Goal: Book appointment/travel/reservation

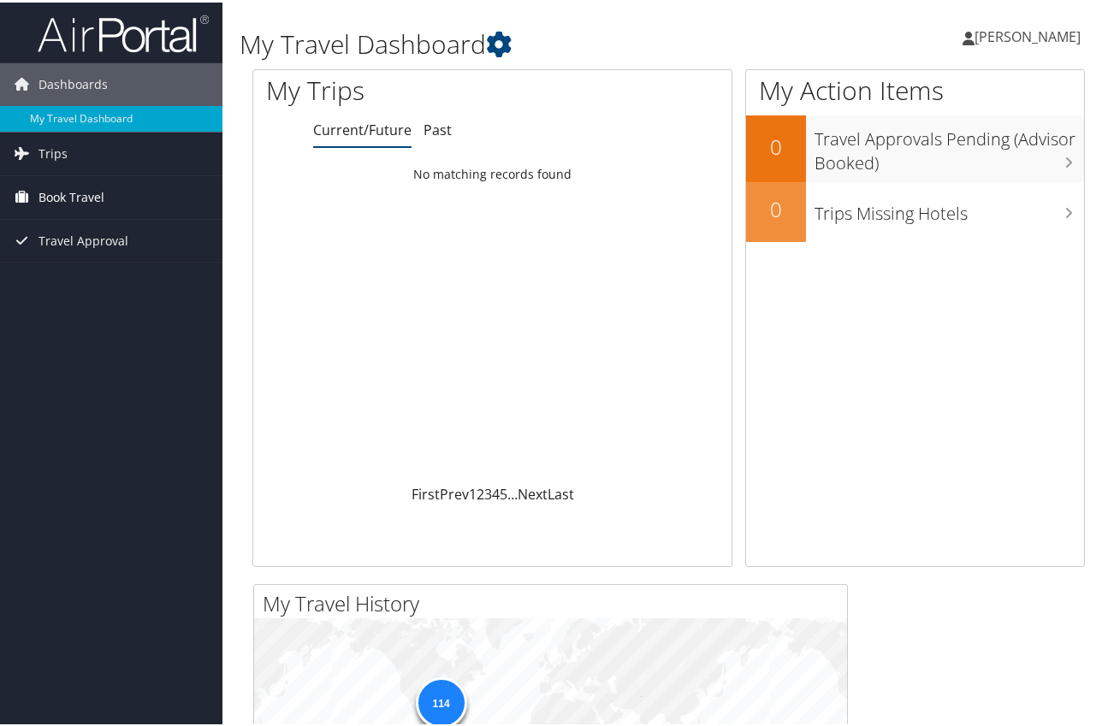
click at [70, 193] on span "Book Travel" at bounding box center [71, 195] width 66 height 43
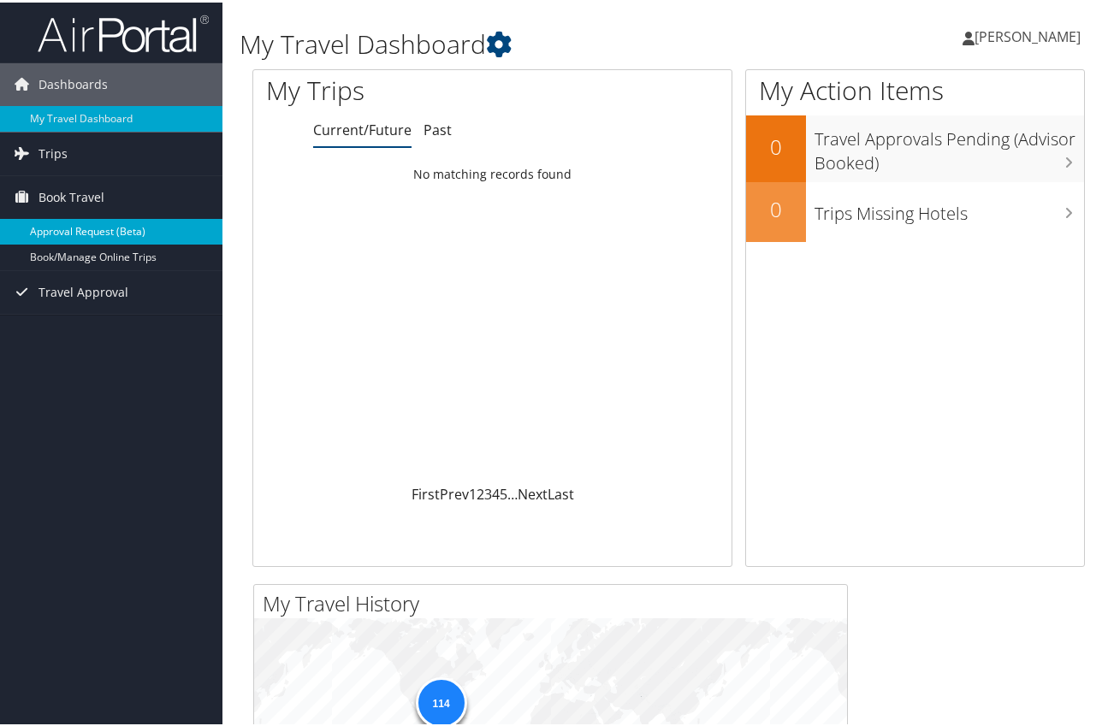
click at [68, 225] on link "Approval Request (Beta)" at bounding box center [111, 229] width 222 height 26
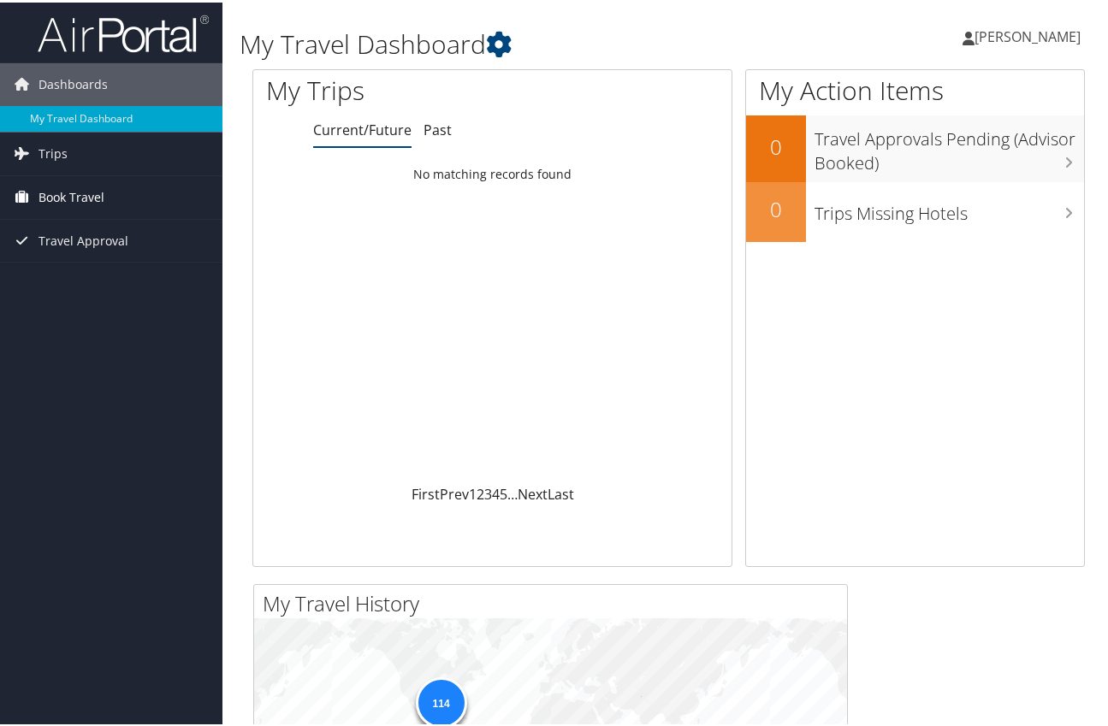
click at [72, 194] on span "Book Travel" at bounding box center [71, 195] width 66 height 43
click at [75, 252] on link "Book/Manage Online Trips" at bounding box center [111, 255] width 222 height 26
